Goal: Information Seeking & Learning: Learn about a topic

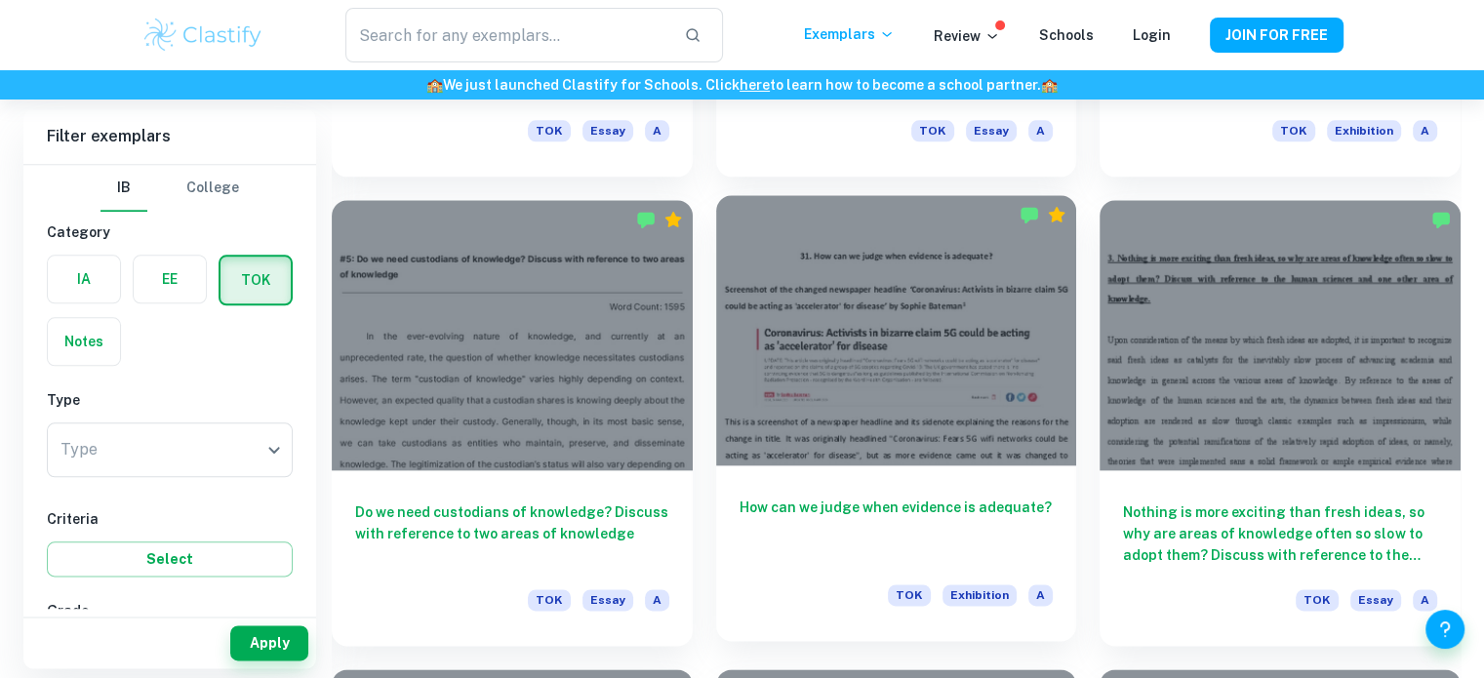
scroll to position [2241, 0]
drag, startPoint x: 0, startPoint y: 0, endPoint x: 874, endPoint y: 271, distance: 915.5
click at [874, 271] on div at bounding box center [896, 330] width 361 height 270
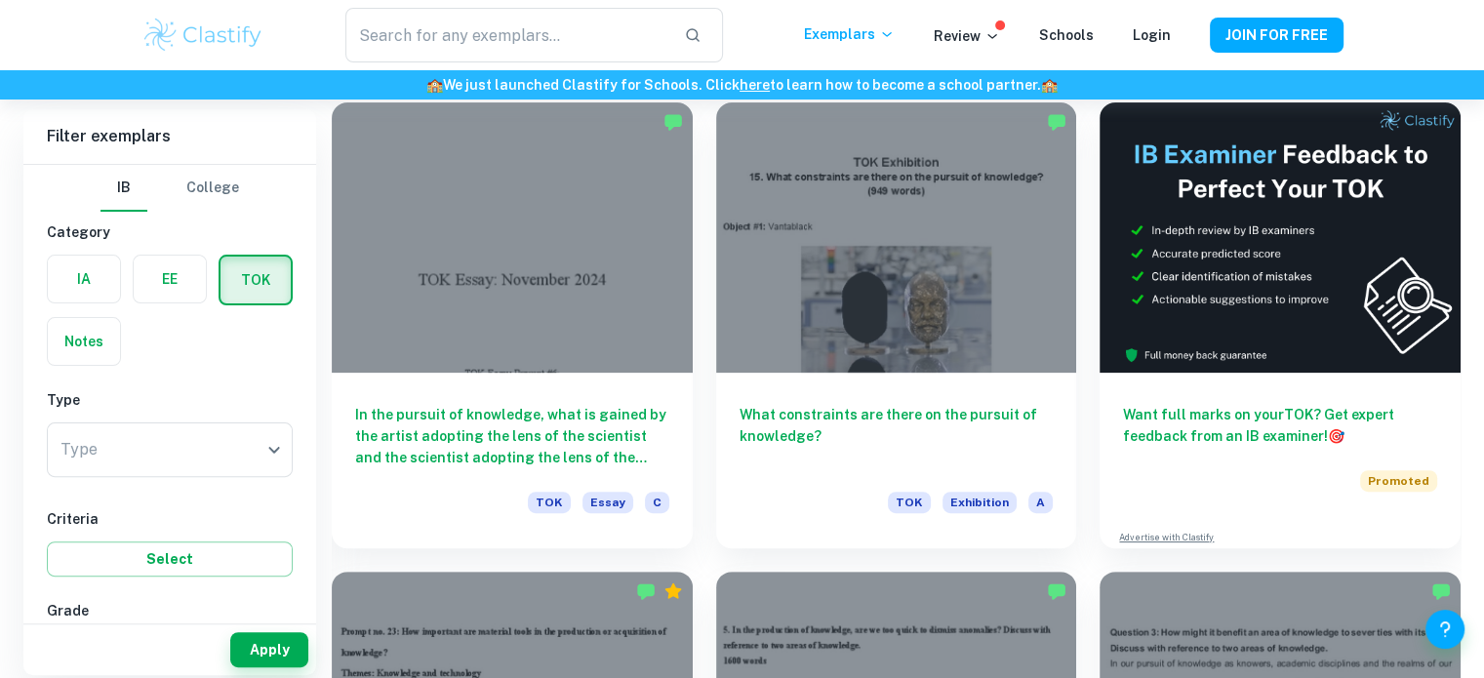
scroll to position [413, 0]
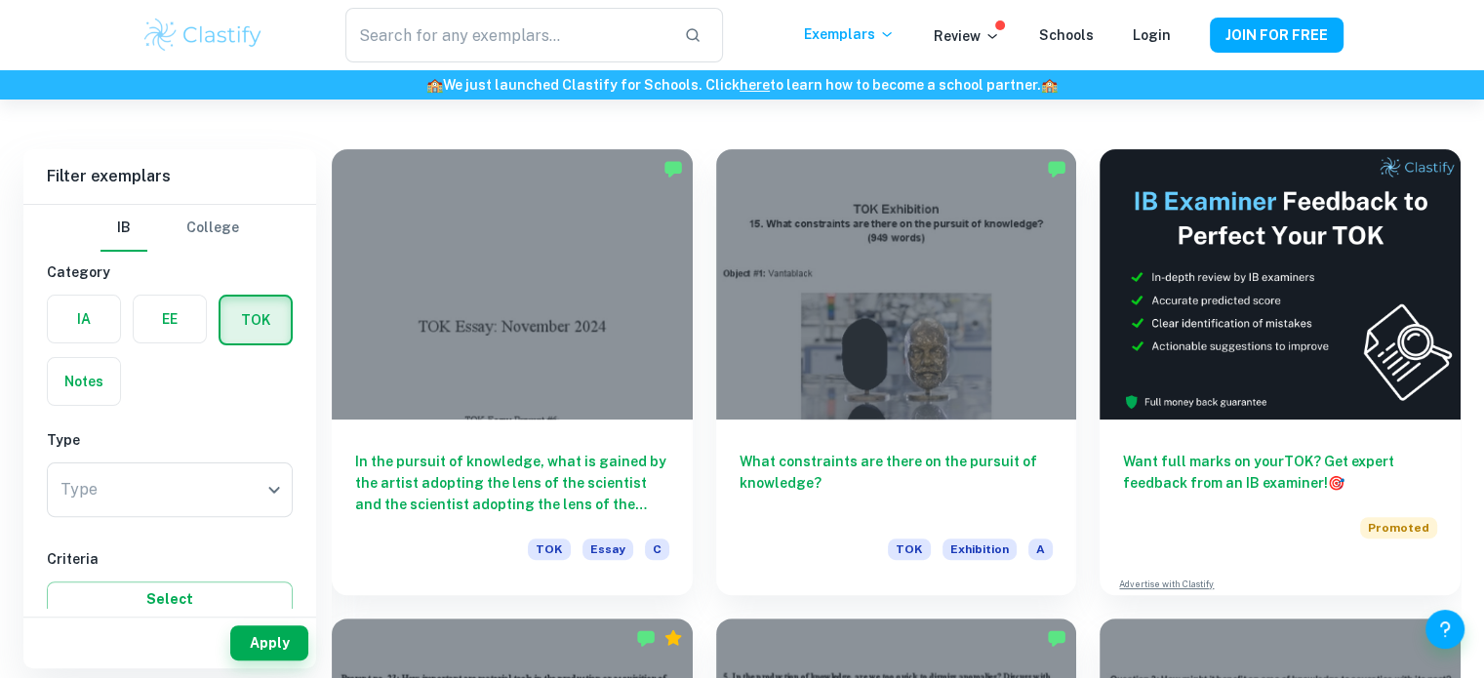
click at [83, 311] on label "button" at bounding box center [84, 319] width 72 height 47
click at [0, 0] on input "radio" at bounding box center [0, 0] width 0 height 0
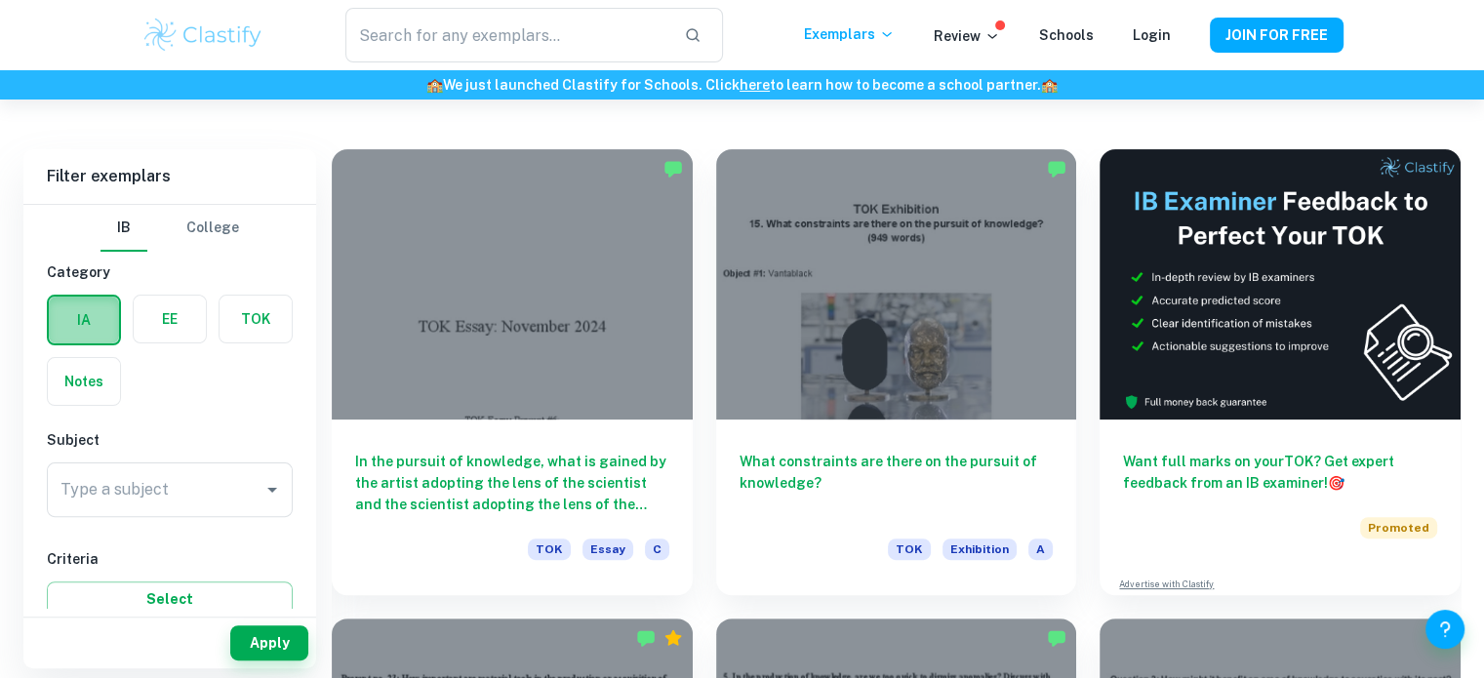
click at [83, 311] on label "button" at bounding box center [84, 320] width 70 height 47
click at [0, 0] on input "radio" at bounding box center [0, 0] width 0 height 0
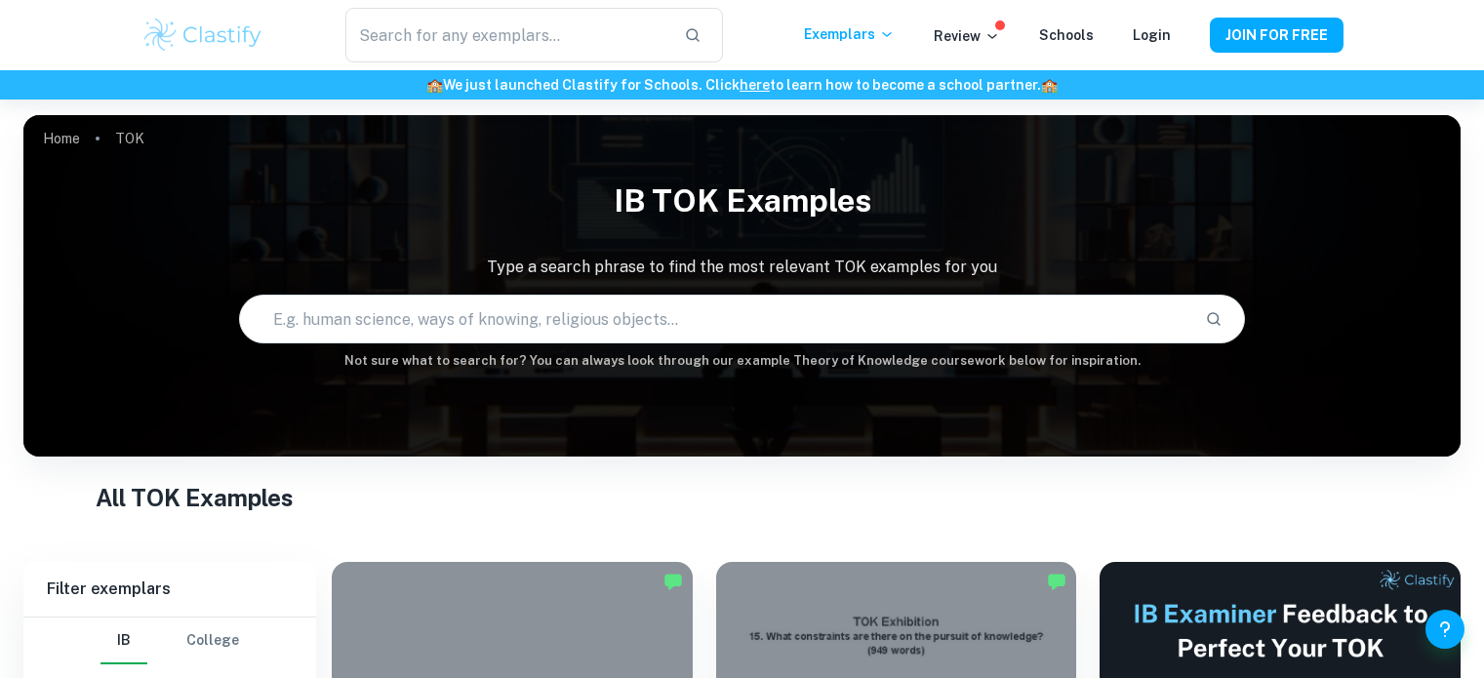
scroll to position [413, 0]
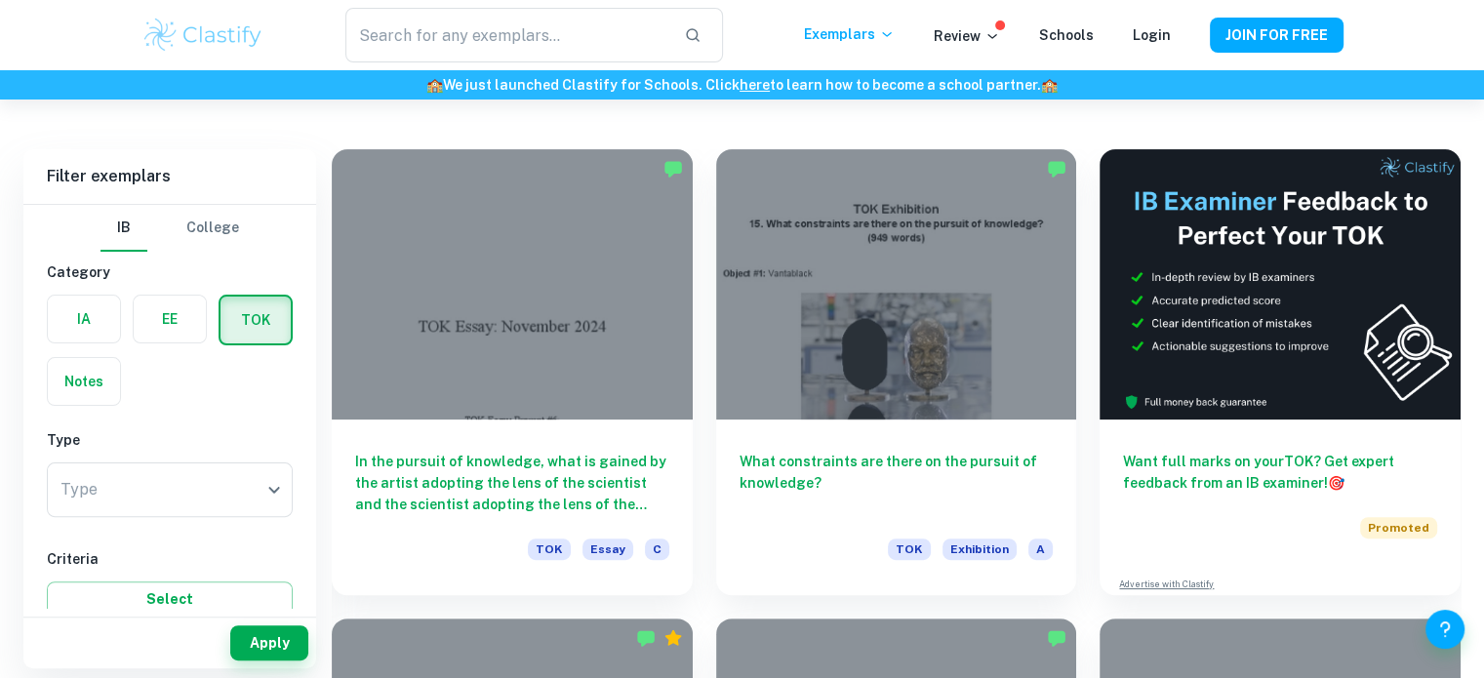
click at [94, 327] on label "button" at bounding box center [84, 319] width 72 height 47
click at [0, 0] on input "radio" at bounding box center [0, 0] width 0 height 0
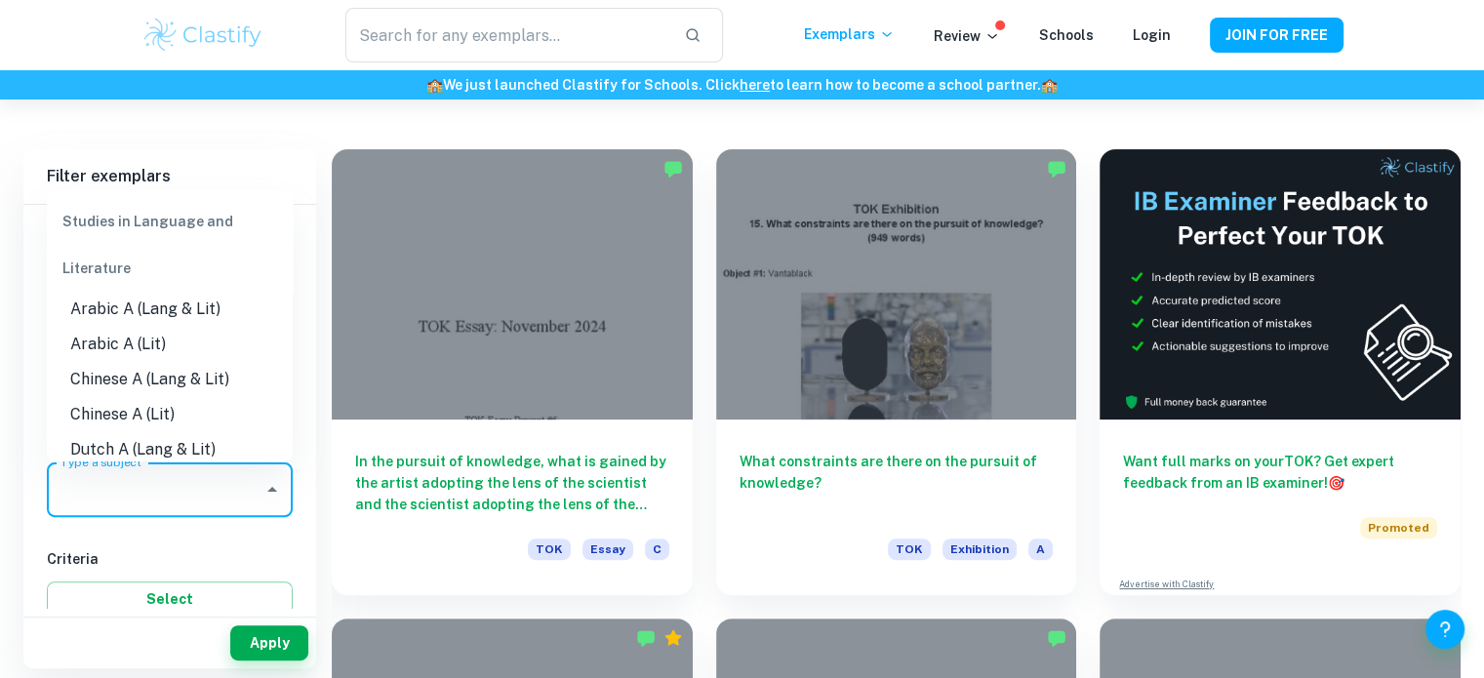
click at [183, 493] on input "Type a subject" at bounding box center [155, 489] width 199 height 37
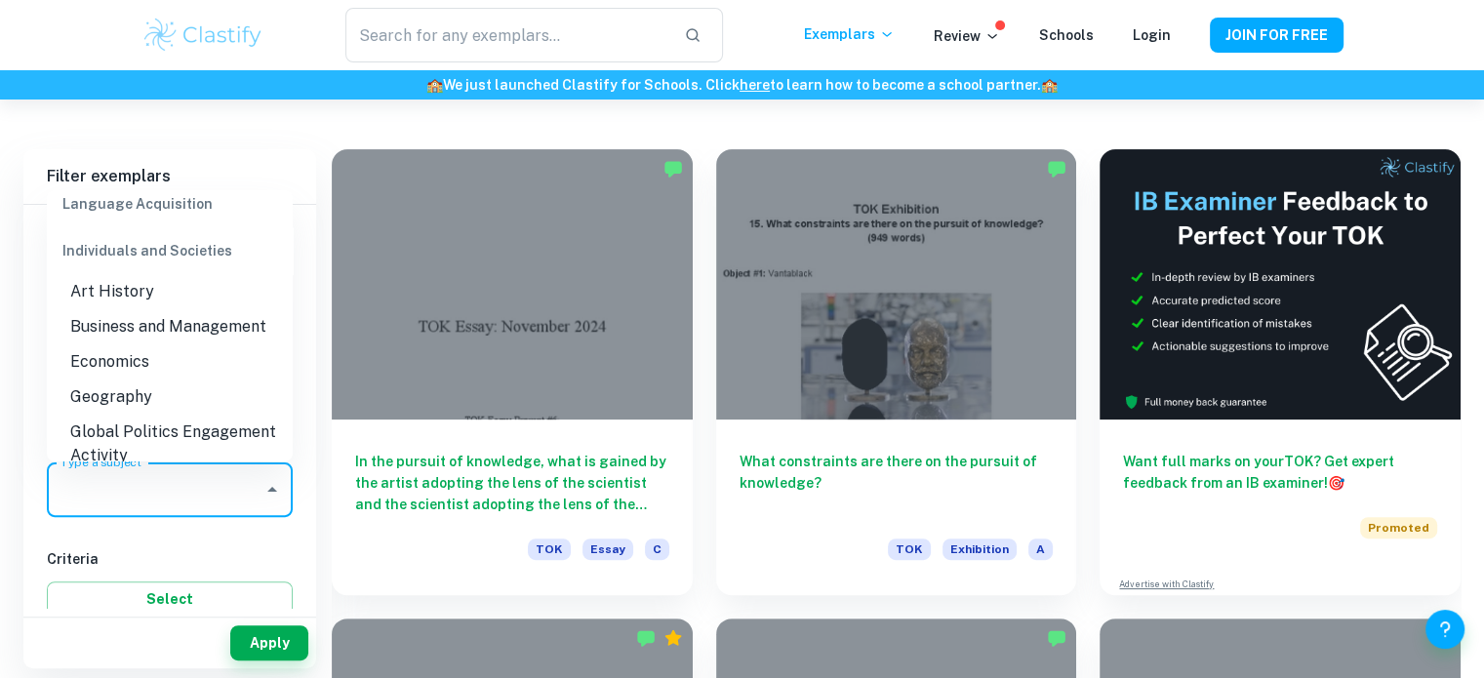
scroll to position [1822, 0]
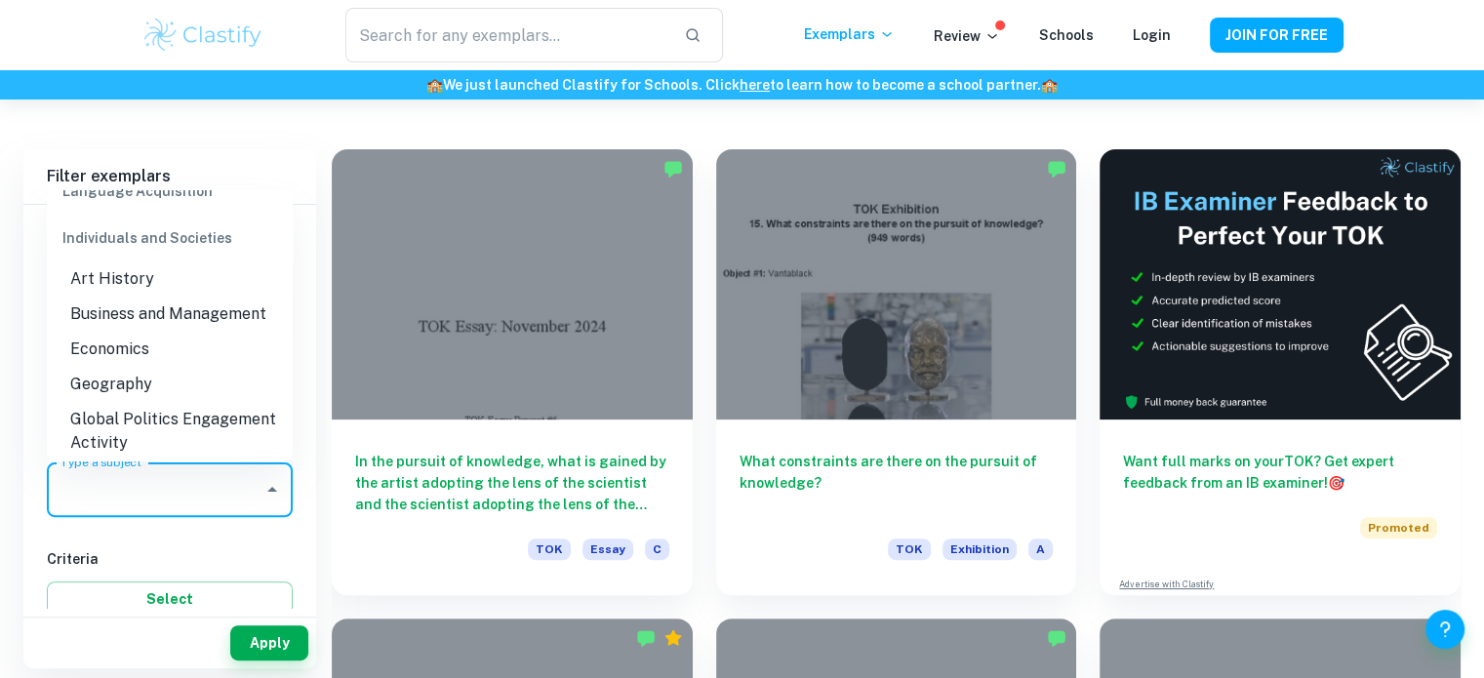
click at [226, 297] on li "Business and Management" at bounding box center [170, 314] width 246 height 35
type input "Business and Management"
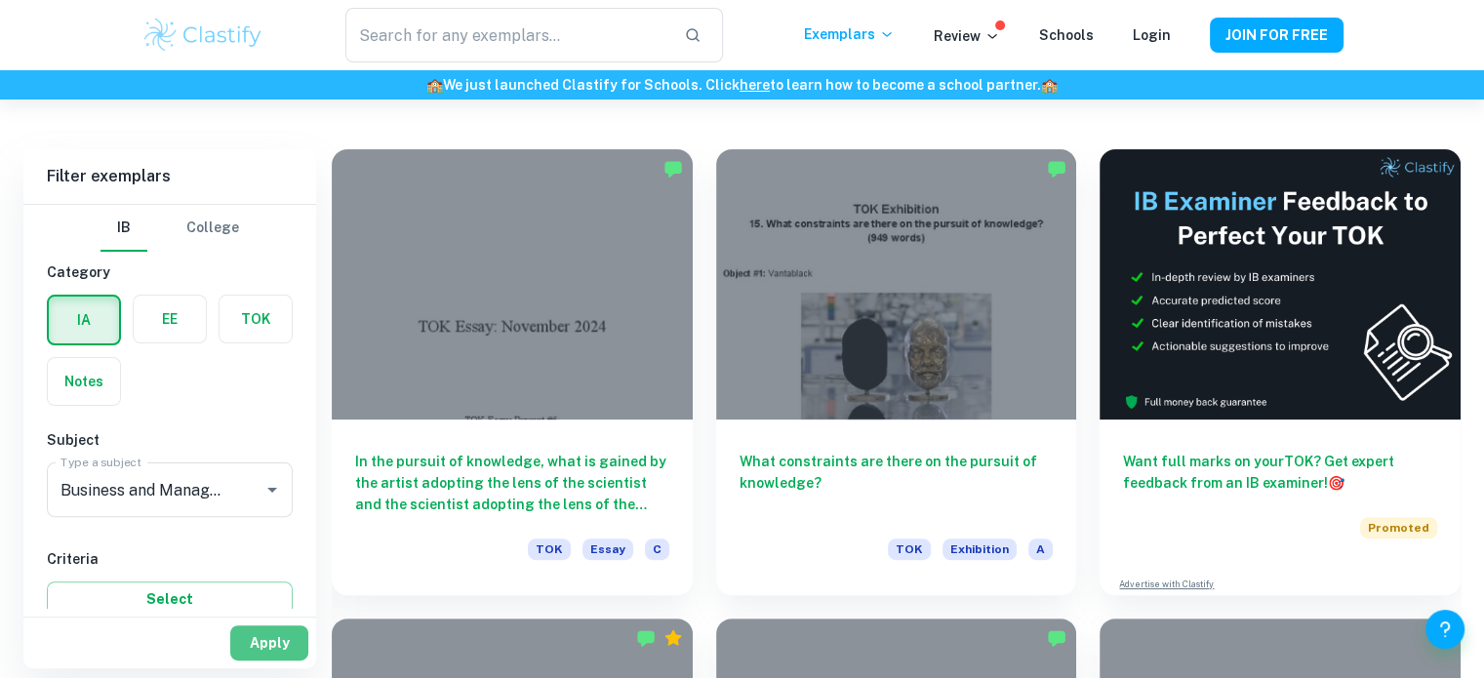
click at [271, 639] on button "Apply" at bounding box center [269, 643] width 78 height 35
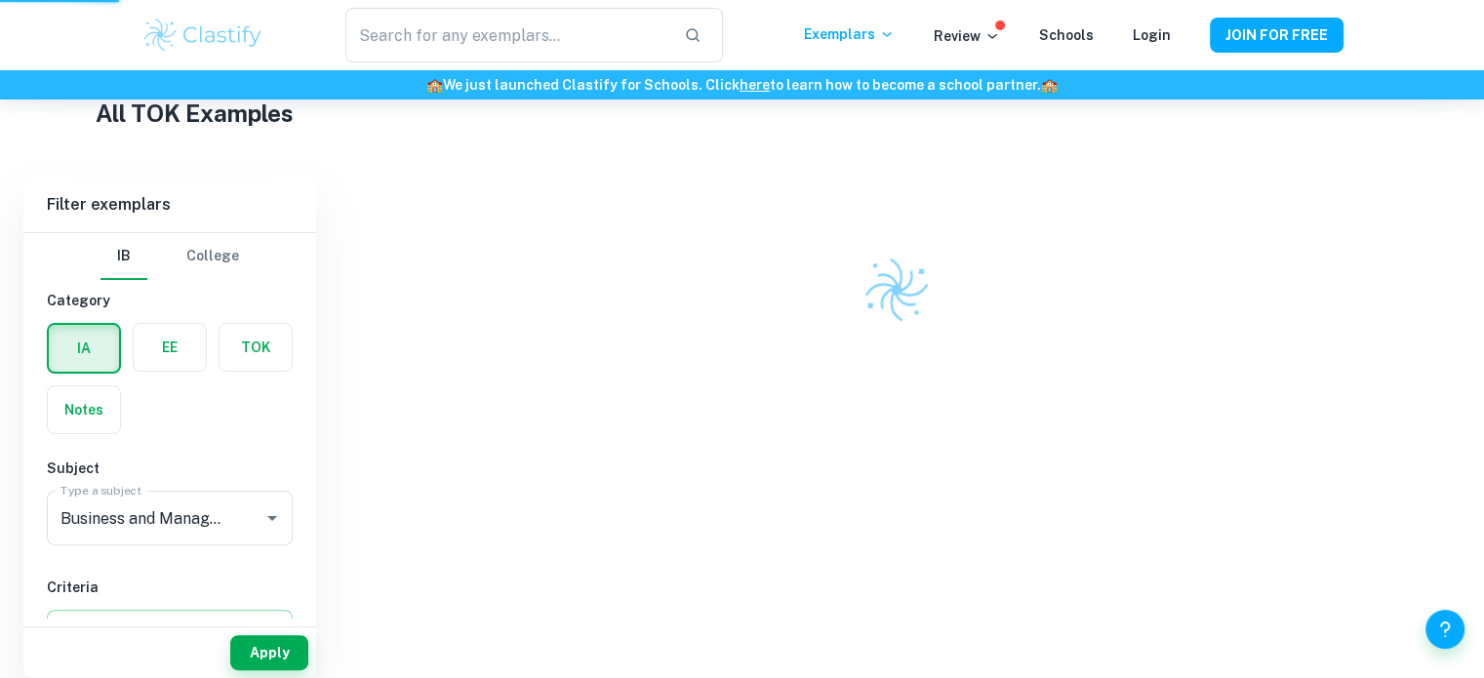
scroll to position [356, 0]
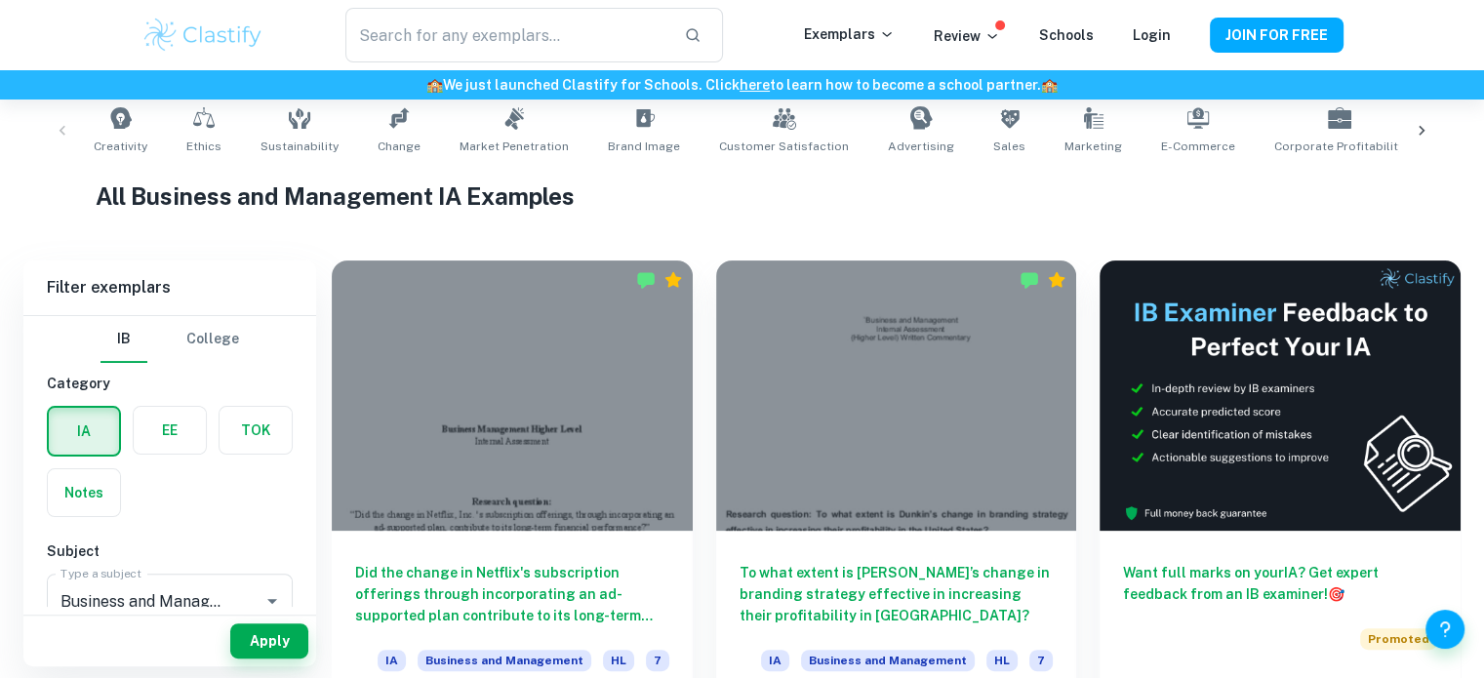
scroll to position [394, 0]
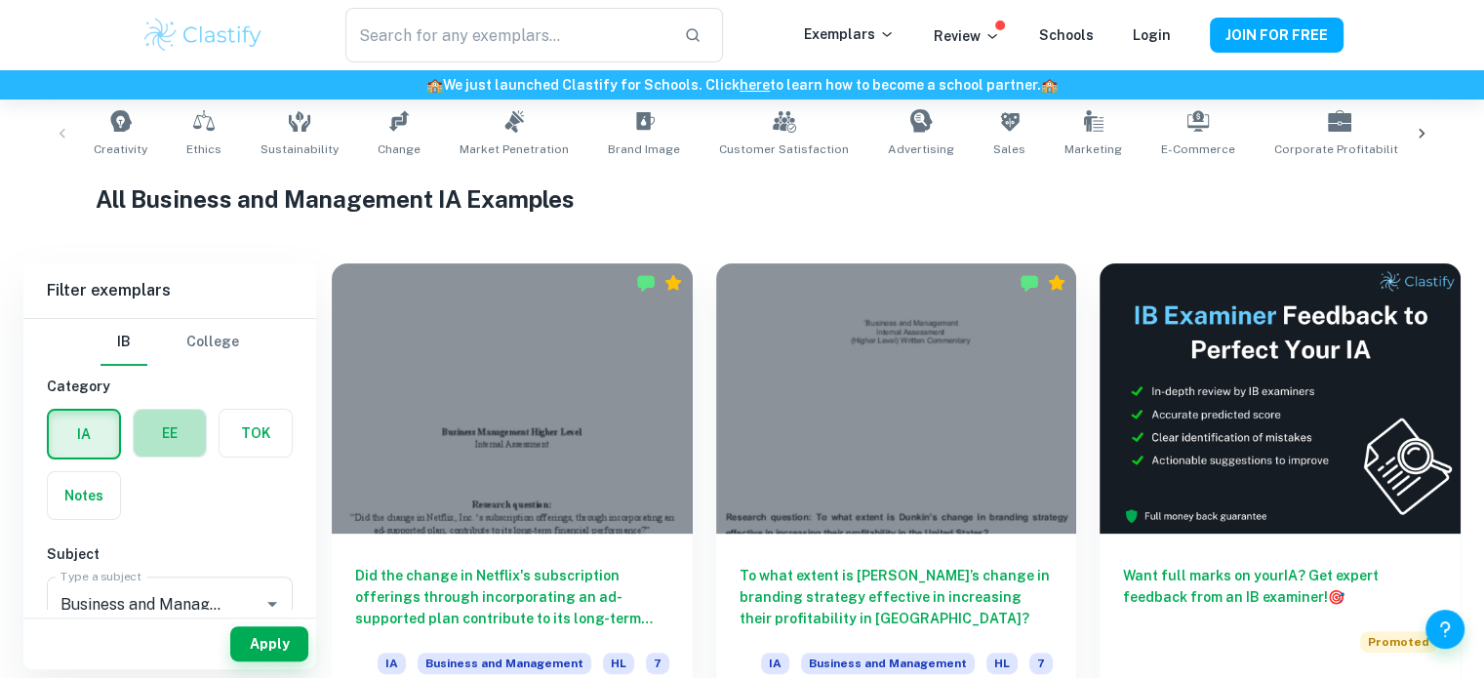
click at [192, 436] on label "button" at bounding box center [170, 433] width 72 height 47
click at [0, 0] on input "radio" at bounding box center [0, 0] width 0 height 0
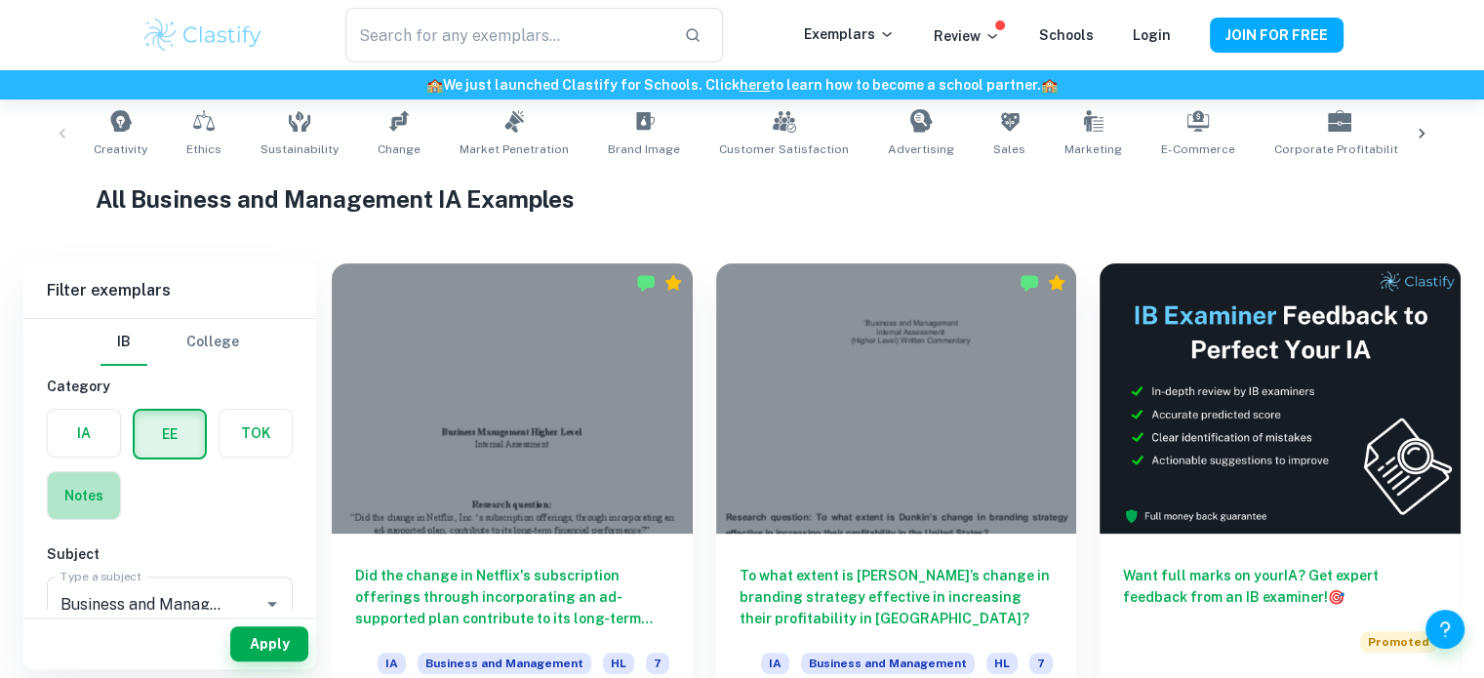
click at [84, 504] on label "button" at bounding box center [84, 495] width 72 height 47
click at [0, 0] on input "radio" at bounding box center [0, 0] width 0 height 0
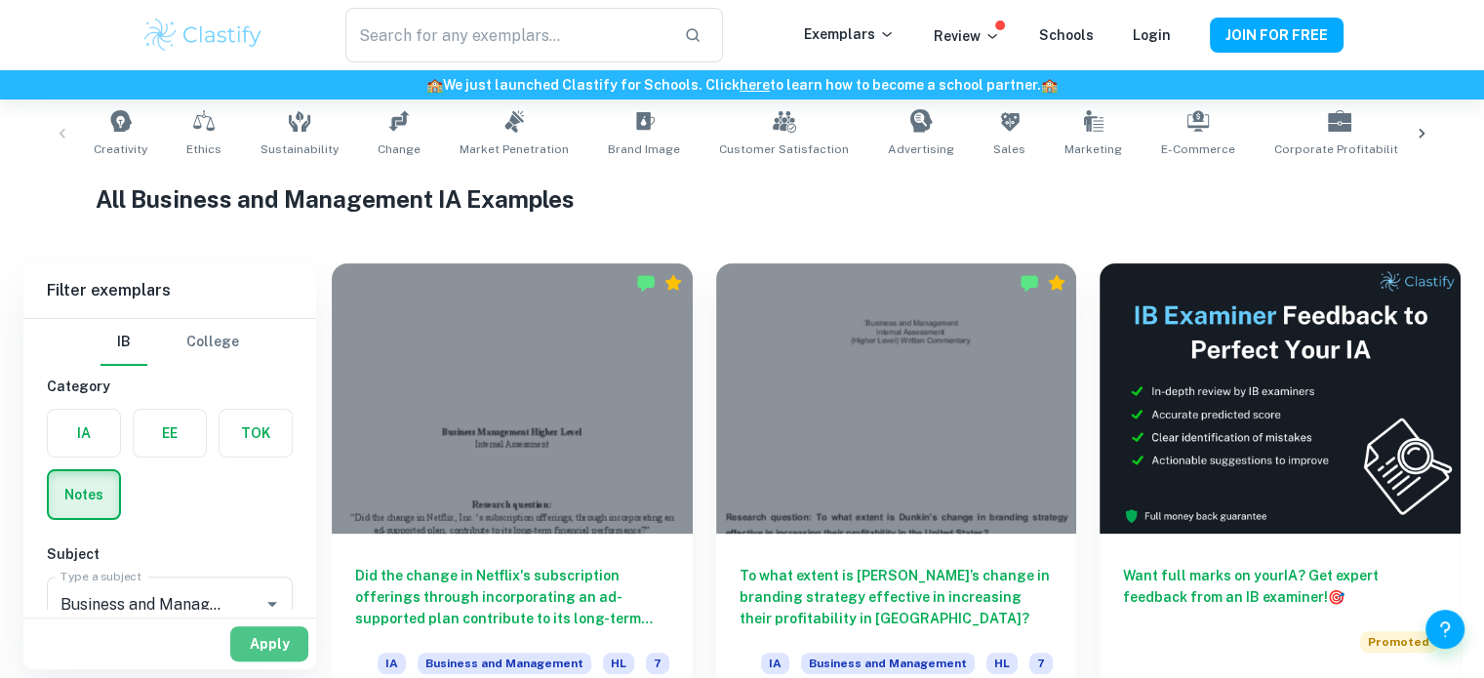
click at [259, 647] on button "Apply" at bounding box center [269, 643] width 78 height 35
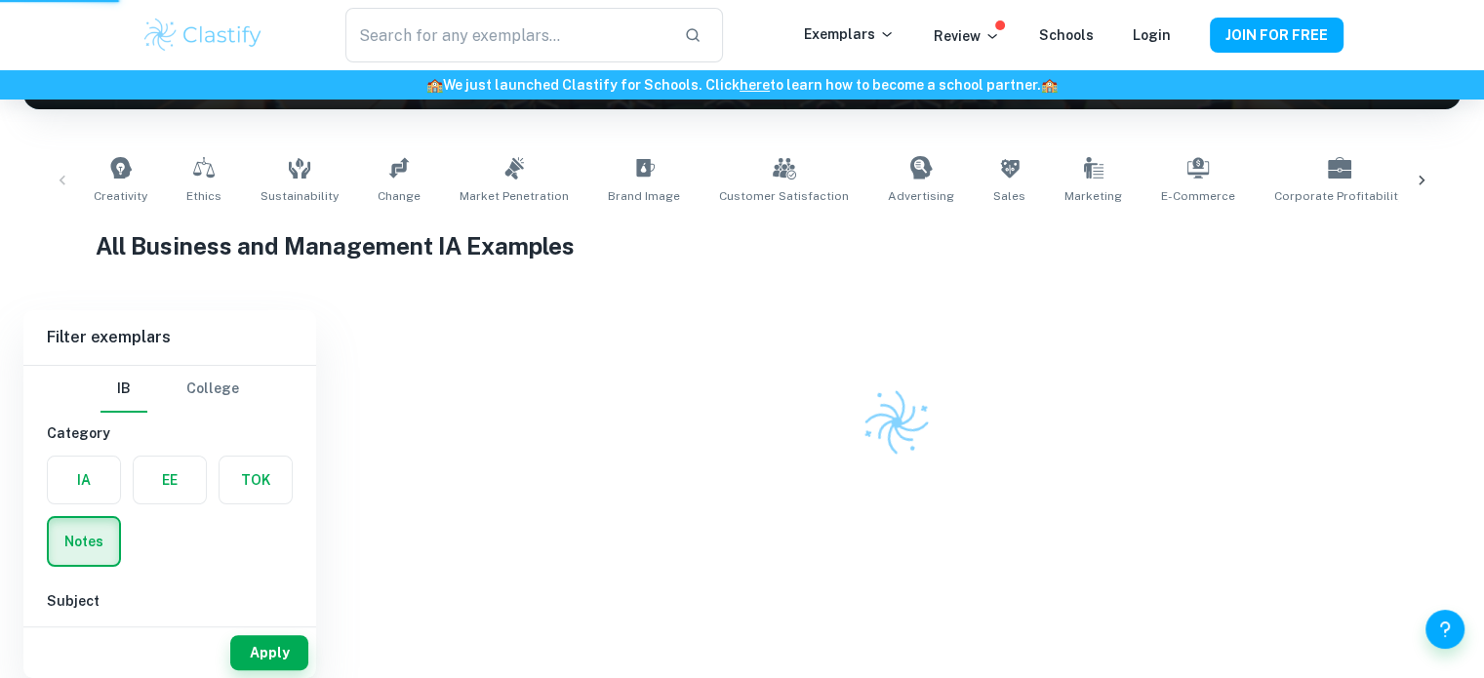
scroll to position [339, 0]
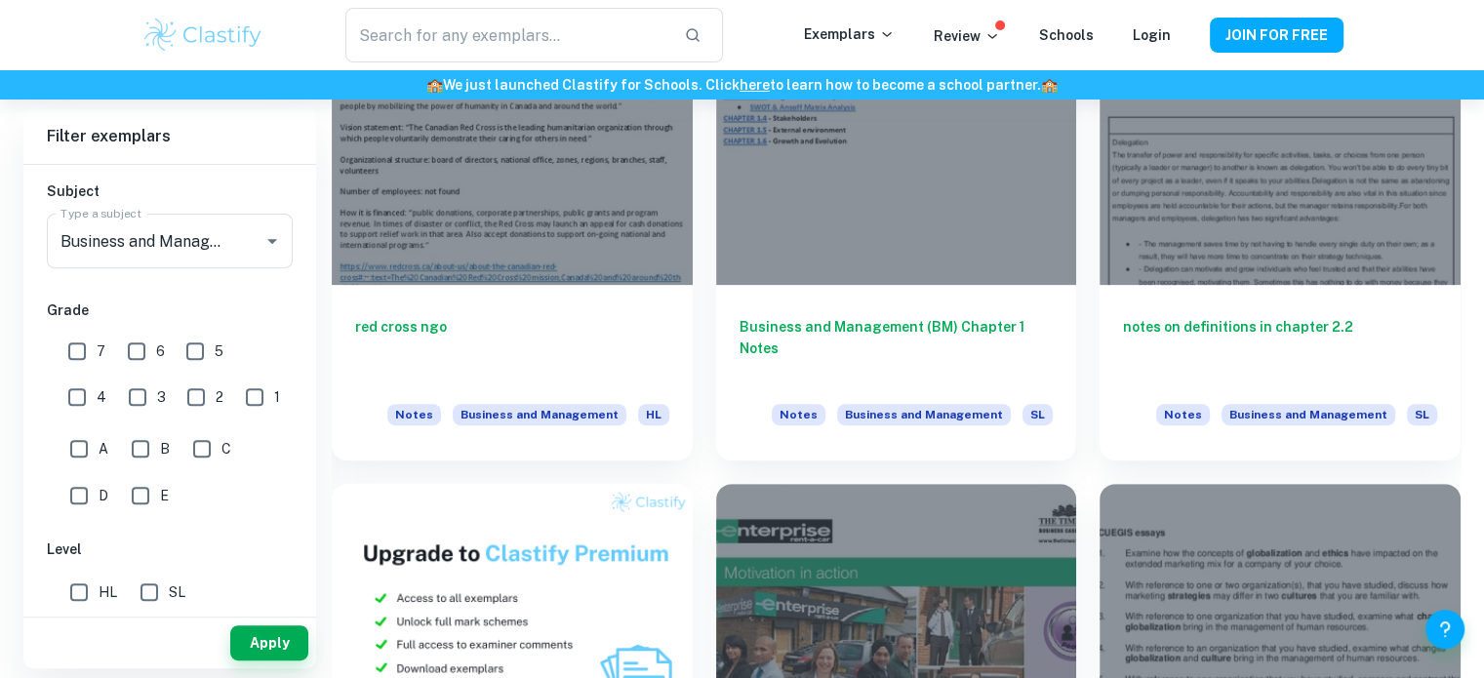
scroll to position [777, 0]
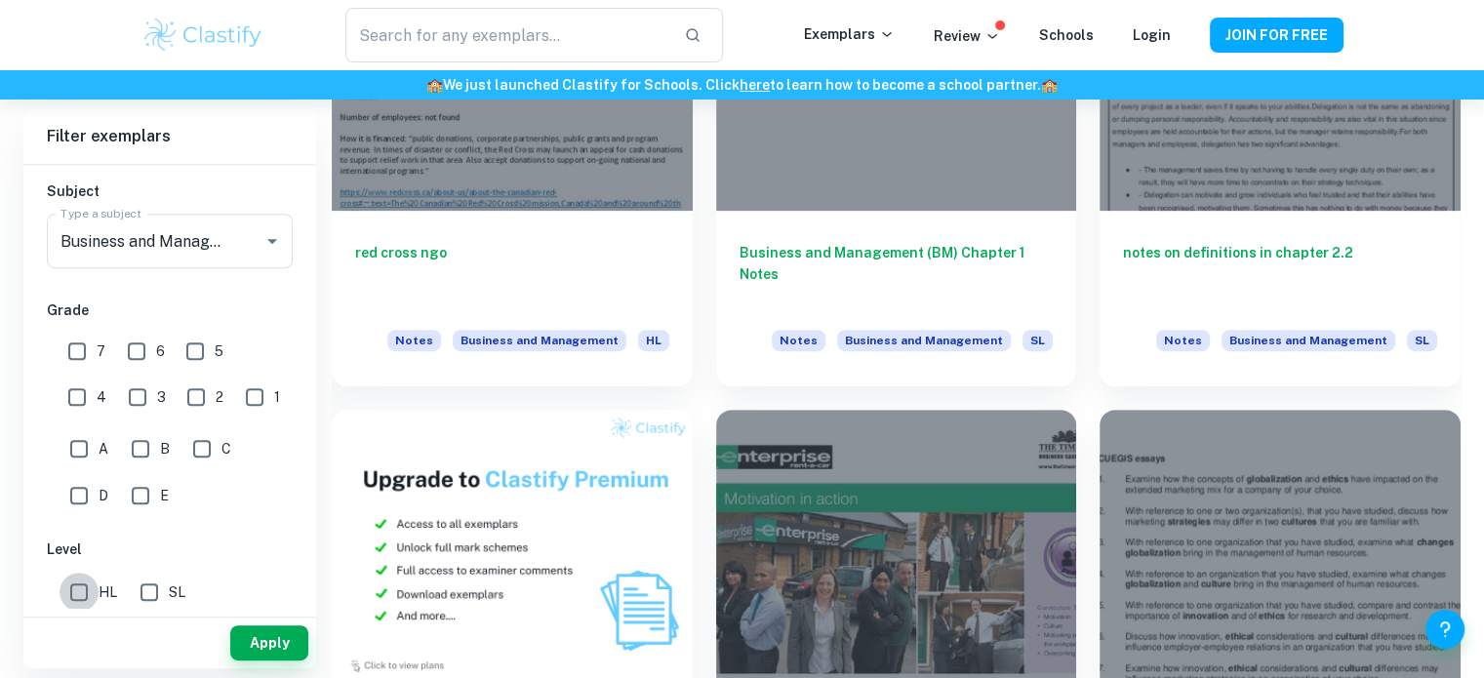
click at [82, 588] on input "HL" at bounding box center [79, 592] width 39 height 39
checkbox input "true"
click at [84, 350] on input "7" at bounding box center [77, 351] width 39 height 39
checkbox input "true"
click at [75, 461] on input "A" at bounding box center [79, 448] width 39 height 39
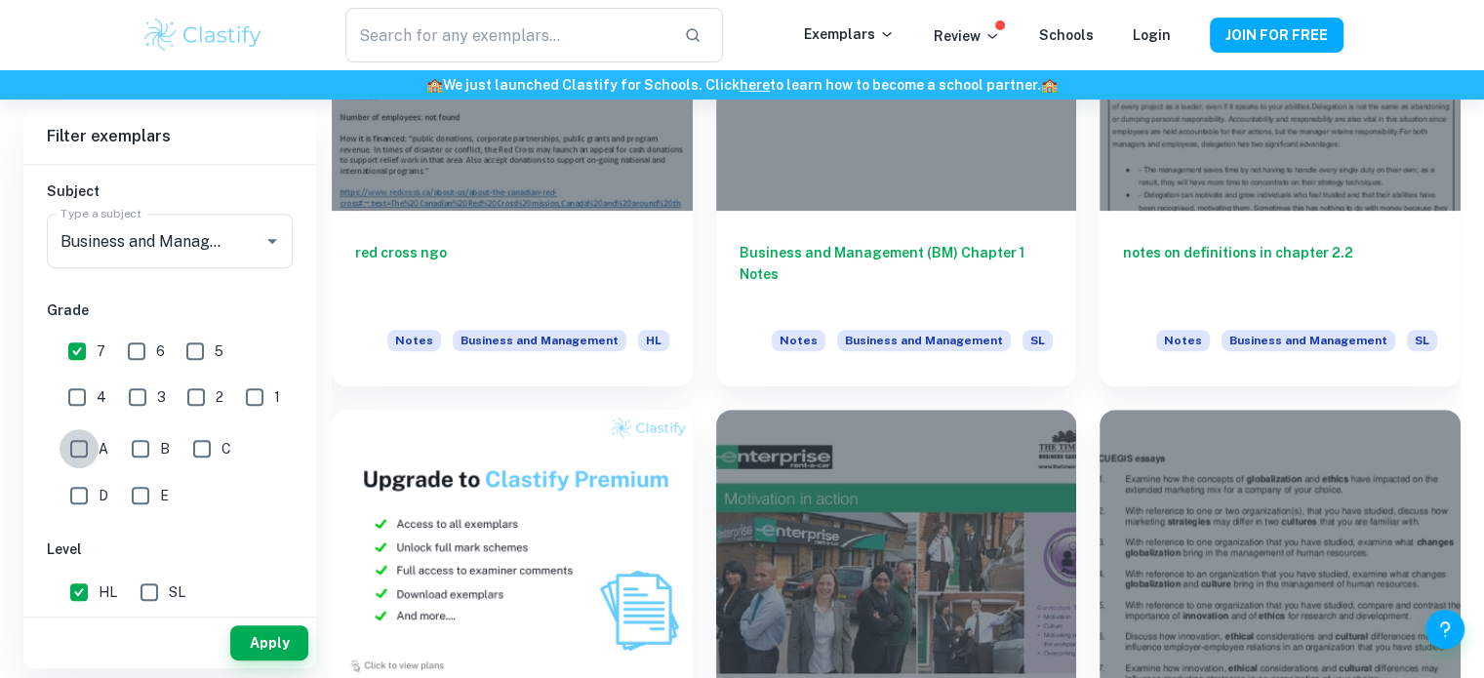
checkbox input "true"
click at [258, 637] on button "Apply" at bounding box center [269, 643] width 78 height 35
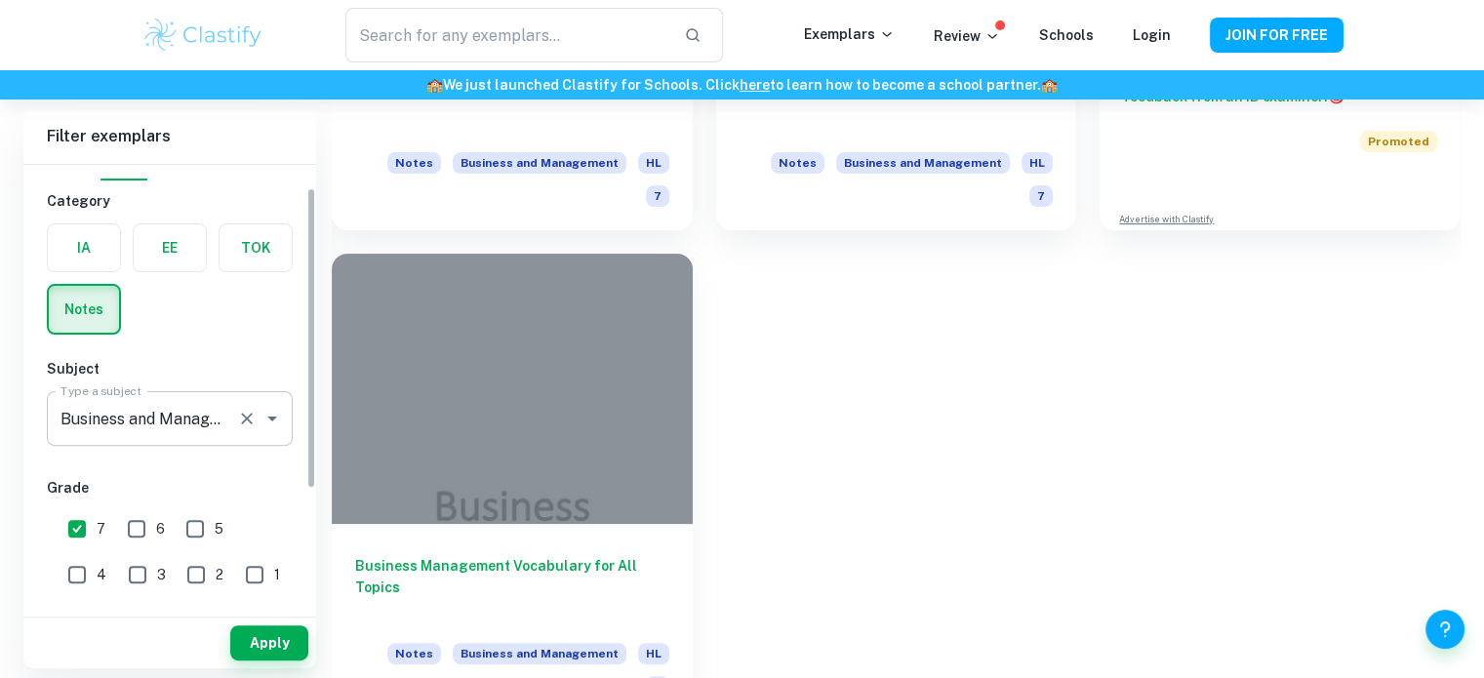
scroll to position [21, 0]
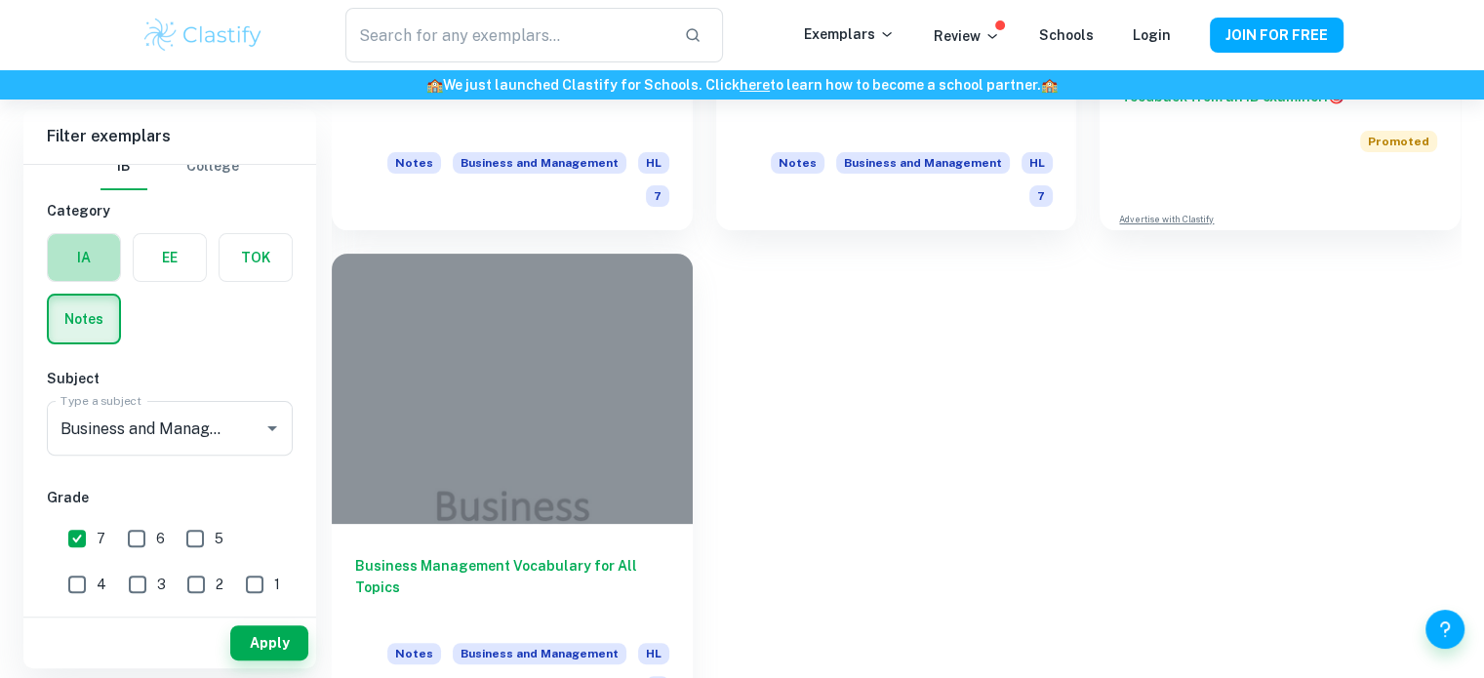
click at [97, 257] on label "button" at bounding box center [84, 257] width 72 height 47
click at [0, 0] on input "radio" at bounding box center [0, 0] width 0 height 0
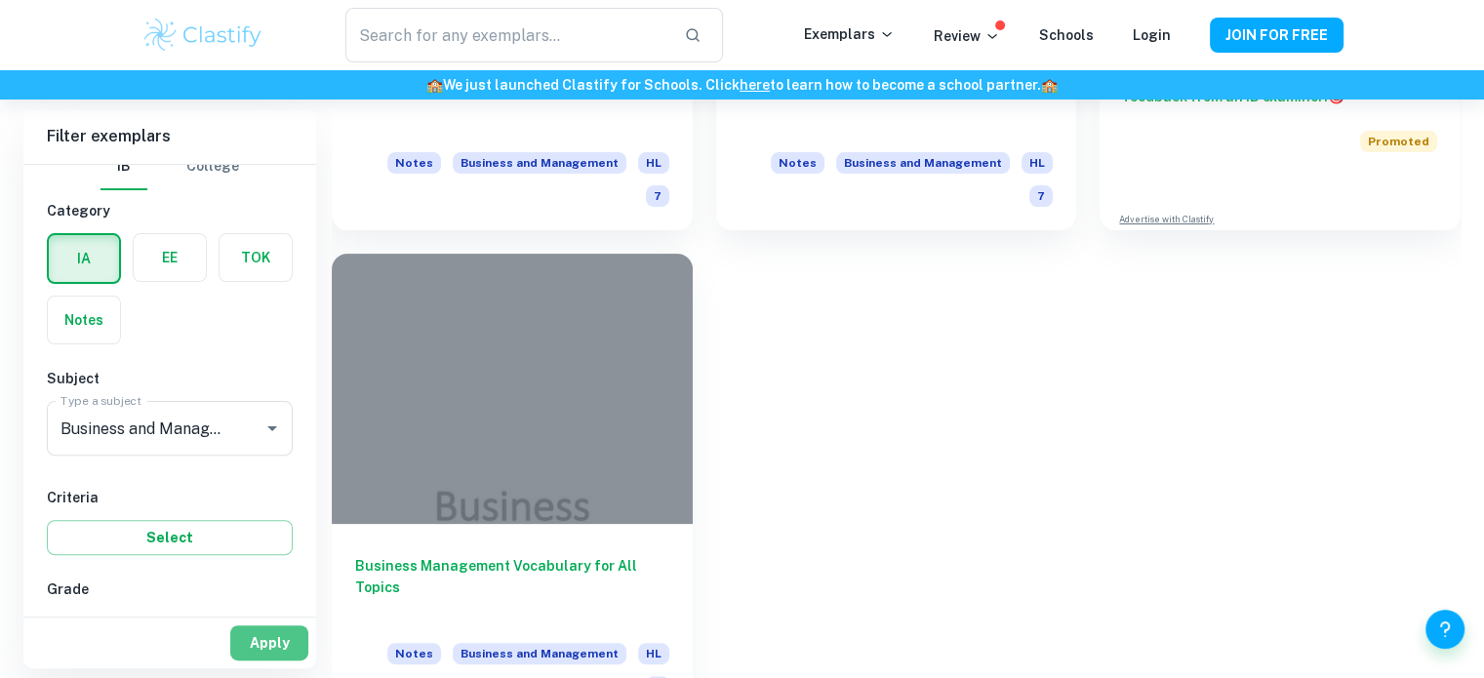
click at [267, 638] on button "Apply" at bounding box center [269, 643] width 78 height 35
